Goal: Find contact information: Find contact information

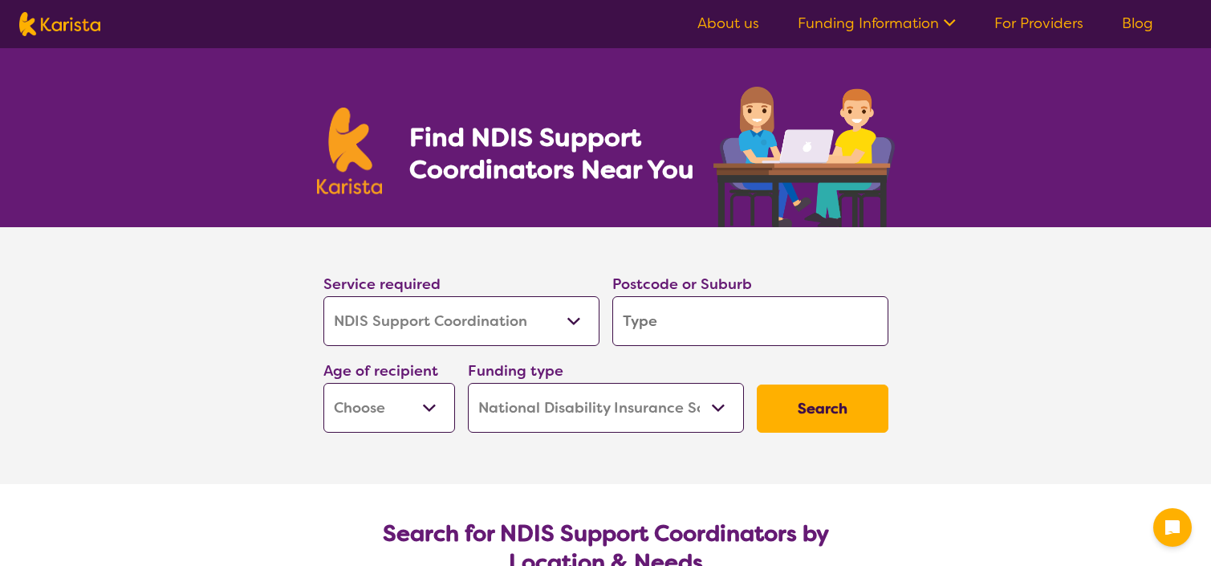
select select "NDIS Support Coordination"
select select "NDIS"
select select "NDIS Support Coordination"
select select "NDIS"
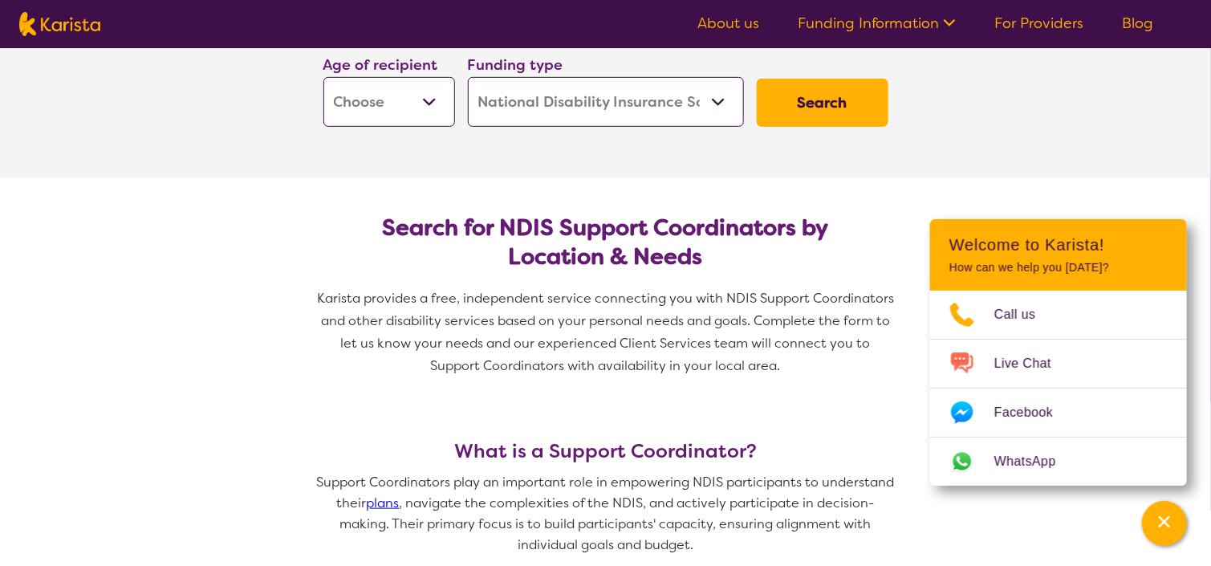
scroll to position [315, 0]
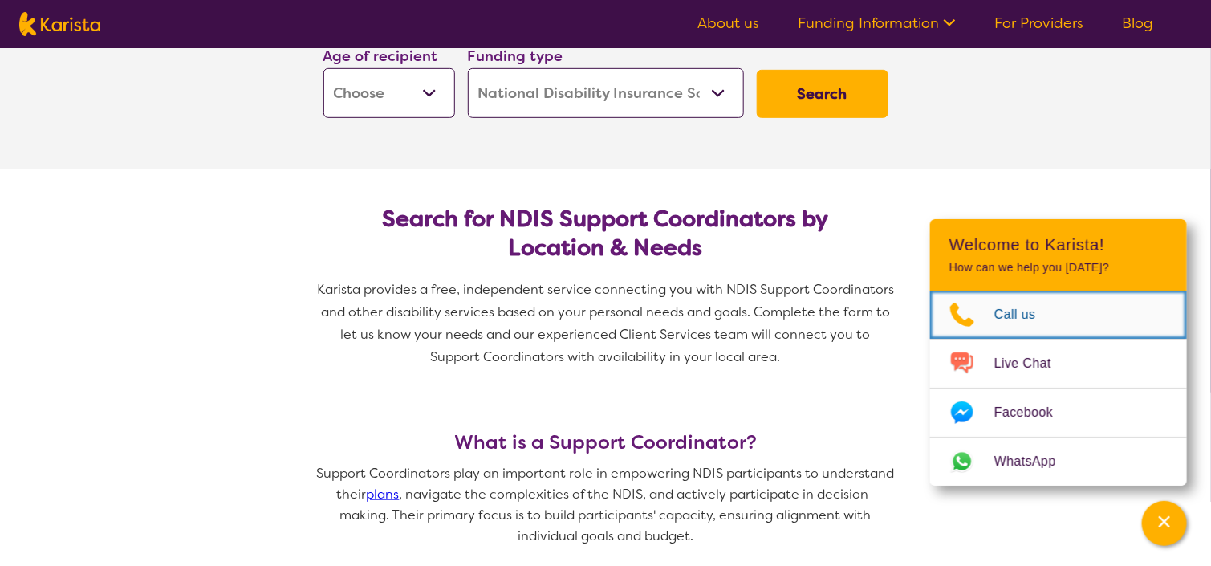
click at [1024, 312] on span "Call us" at bounding box center [1024, 315] width 61 height 24
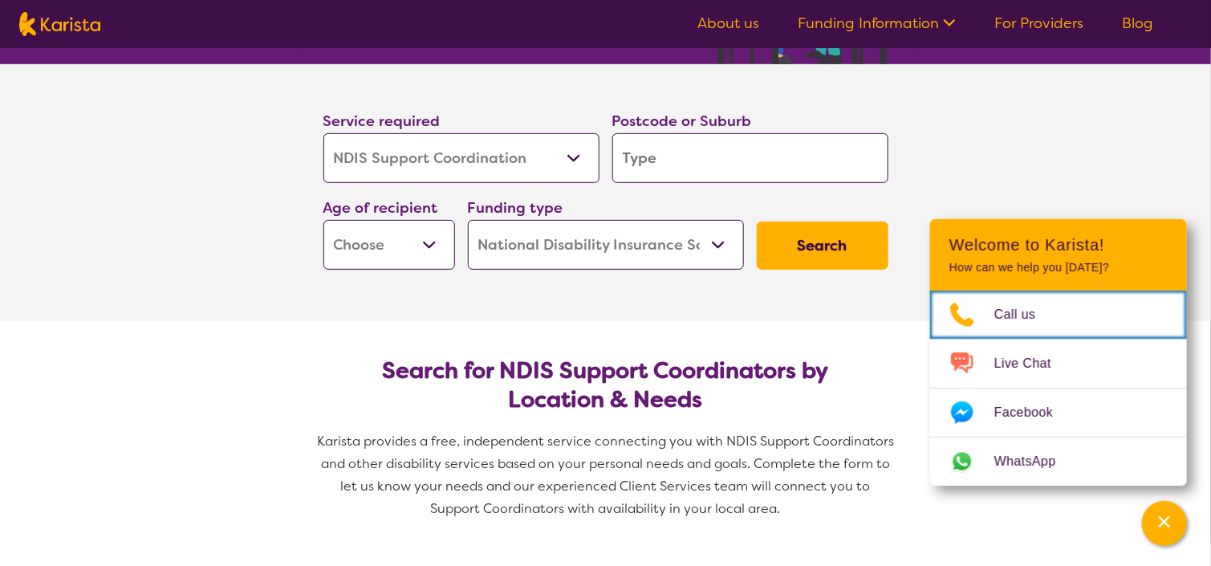
scroll to position [0, 0]
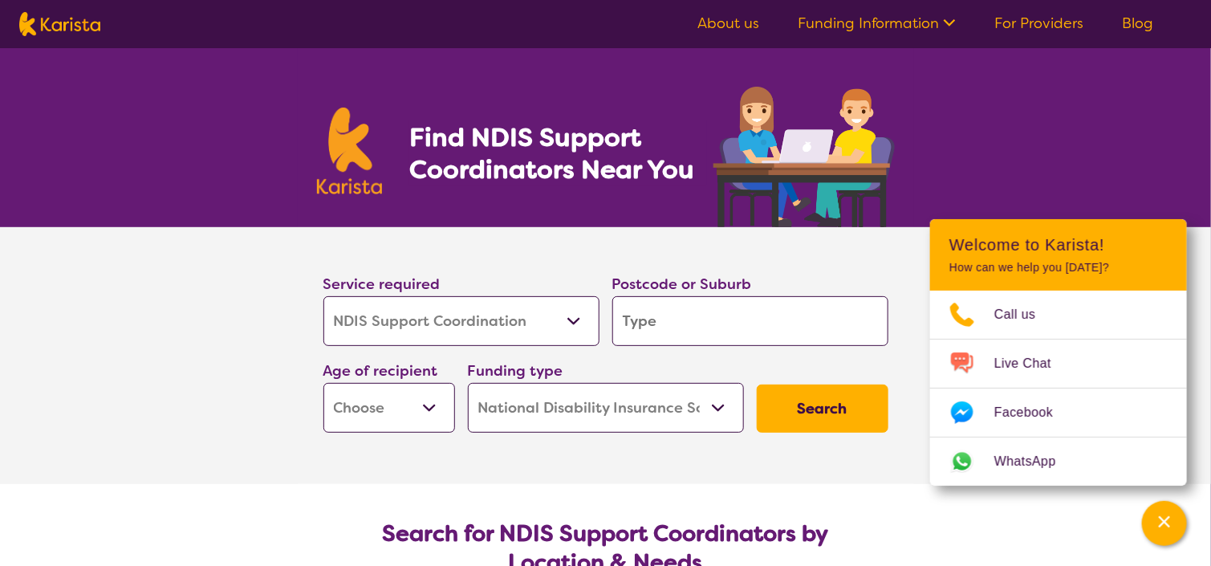
click at [733, 22] on link "About us" at bounding box center [728, 23] width 62 height 19
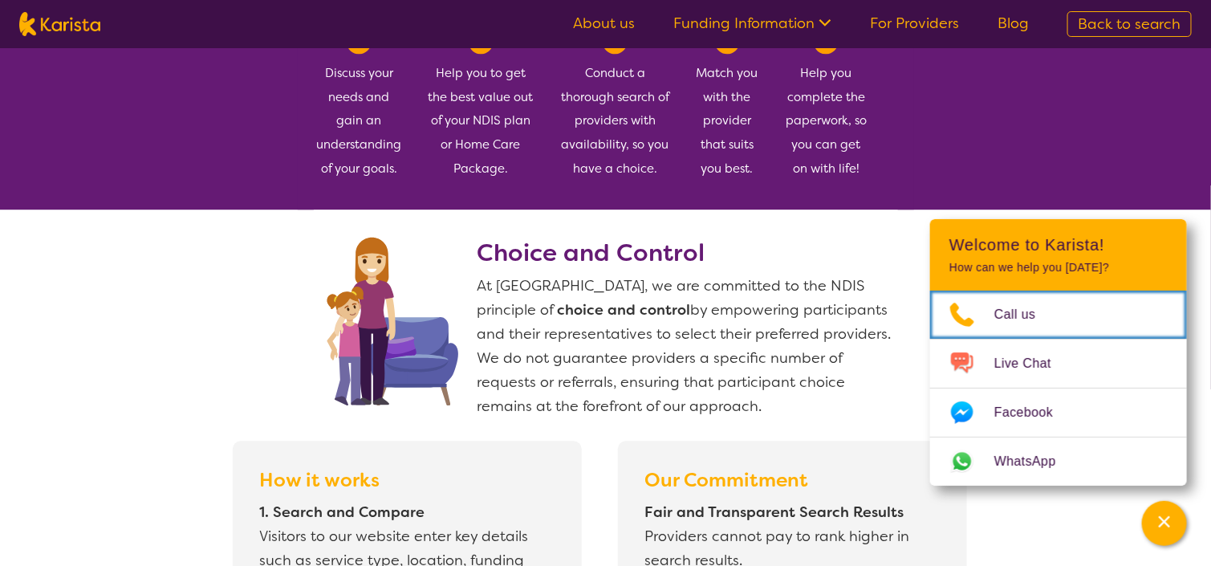
scroll to position [1049, 0]
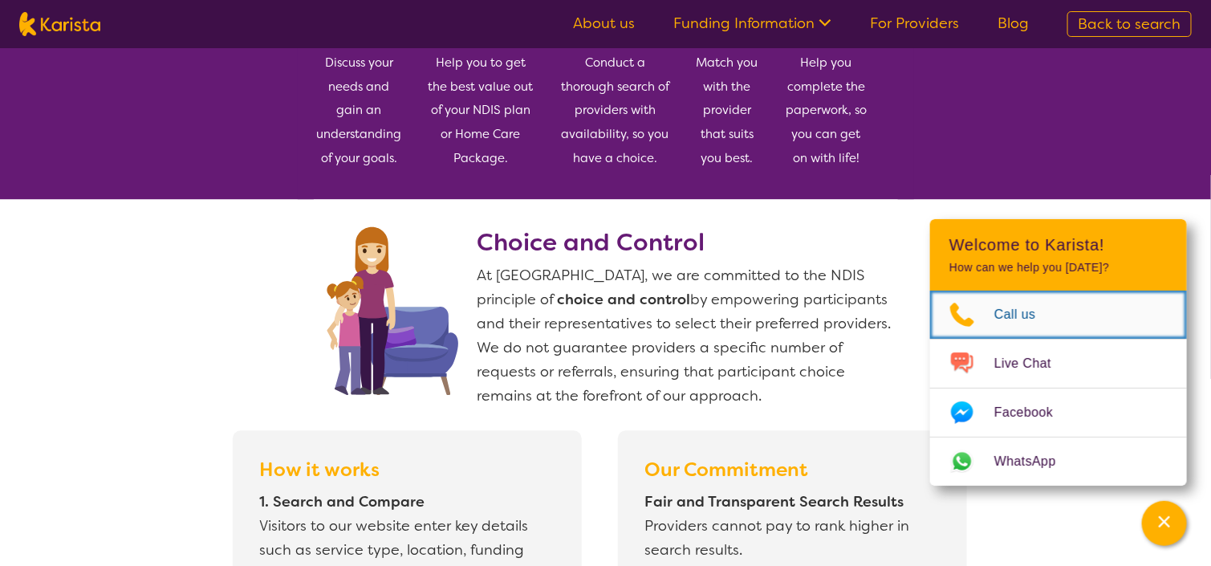
click at [984, 322] on icon "Choose channel" at bounding box center [962, 315] width 64 height 26
